Goal: Transaction & Acquisition: Download file/media

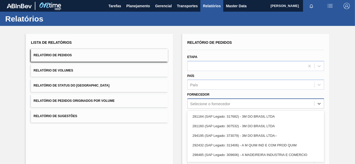
click at [215, 103] on div "option 281164 (SAP Legado: 317682) - 3M DO BRASIL LTDA focused, 1 of 101. 101 r…" at bounding box center [255, 104] width 137 height 10
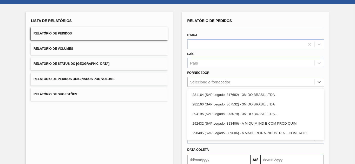
scroll to position [26, 0]
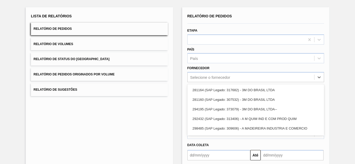
paste input "327858"
type input "327858"
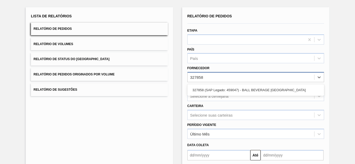
click at [209, 89] on div "327858 (SAP Legado: 459047) - BALL BEVERAGE [GEOGRAPHIC_DATA]" at bounding box center [255, 90] width 137 height 10
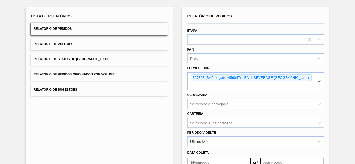
scroll to position [53, 0]
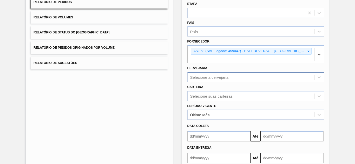
click at [215, 82] on div "Selecione a cervejaria" at bounding box center [255, 77] width 137 height 10
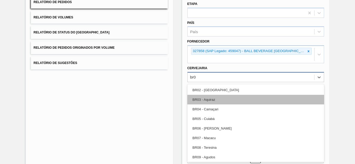
type input "br09"
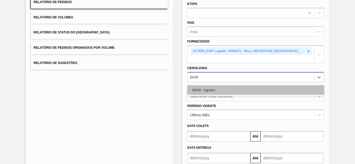
click at [216, 93] on div "BR09 - Agudos" at bounding box center [255, 90] width 137 height 10
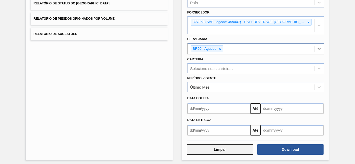
scroll to position [85, 0]
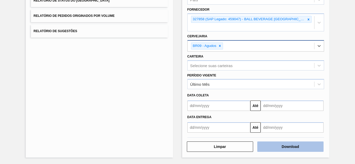
click at [269, 146] on button "Download" at bounding box center [290, 147] width 66 height 10
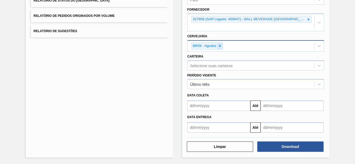
click at [221, 46] on icon at bounding box center [220, 46] width 4 height 4
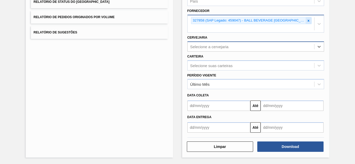
click at [306, 19] on icon at bounding box center [308, 21] width 4 height 4
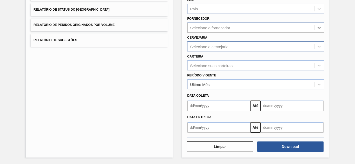
paste input "320622"
type input "320622"
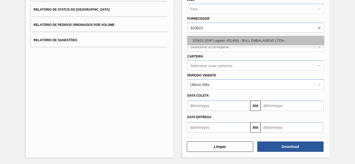
click at [222, 38] on div "320622 (SAP Legado: 451466) - BALL EMBALAGENS LTDA--" at bounding box center [255, 41] width 137 height 10
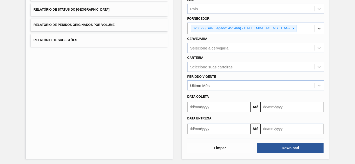
scroll to position [77, 0]
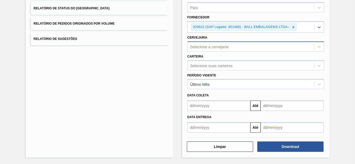
click at [209, 46] on div "Selecione a cervejaria" at bounding box center [209, 46] width 38 height 4
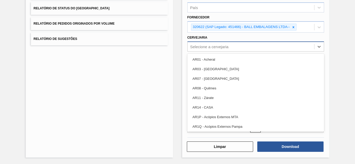
paste input "BR02"
type input "BR02"
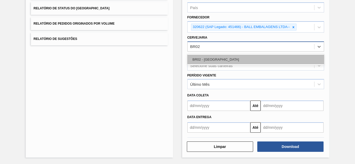
click at [204, 57] on div "BR02 - [GEOGRAPHIC_DATA]" at bounding box center [255, 60] width 137 height 10
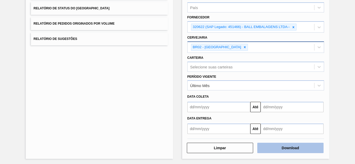
click at [264, 149] on button "Download" at bounding box center [290, 148] width 66 height 10
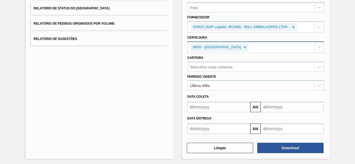
drag, startPoint x: 342, startPoint y: 30, endPoint x: 341, endPoint y: 41, distance: 10.5
click at [342, 30] on div "Lista de Relatórios Relatório de Pedidos Relatório de Volumes Relatório de Stat…" at bounding box center [177, 57] width 355 height 217
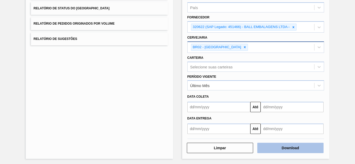
click at [299, 148] on button "Download" at bounding box center [290, 148] width 66 height 10
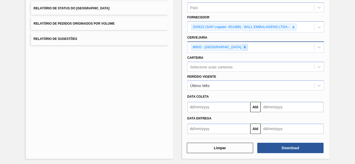
click at [243, 48] on icon at bounding box center [245, 47] width 4 height 4
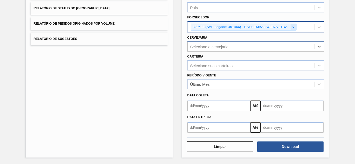
click at [293, 28] on icon at bounding box center [293, 27] width 4 height 4
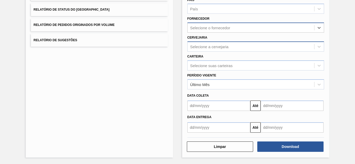
paste input "307331"
type input "307331"
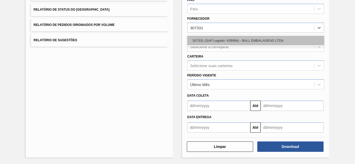
click at [213, 38] on div "307331 (SAP Legado: 439994) - BALL EMBALAGENS LTDA" at bounding box center [255, 41] width 137 height 10
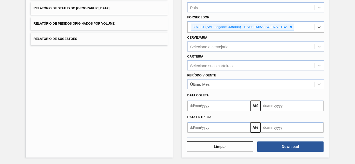
click at [212, 48] on div "Selecione a cervejaria" at bounding box center [209, 46] width 38 height 4
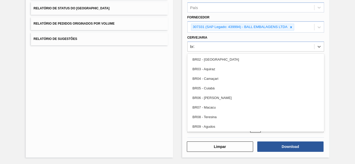
type input "br23"
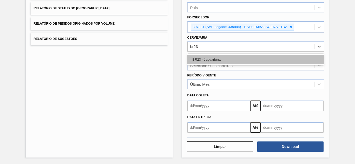
click at [201, 56] on div "BR23 - Jaguariúna" at bounding box center [255, 60] width 137 height 10
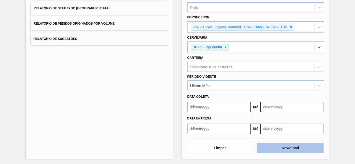
click at [273, 149] on button "Download" at bounding box center [290, 148] width 66 height 10
